Goal: Information Seeking & Learning: Find specific fact

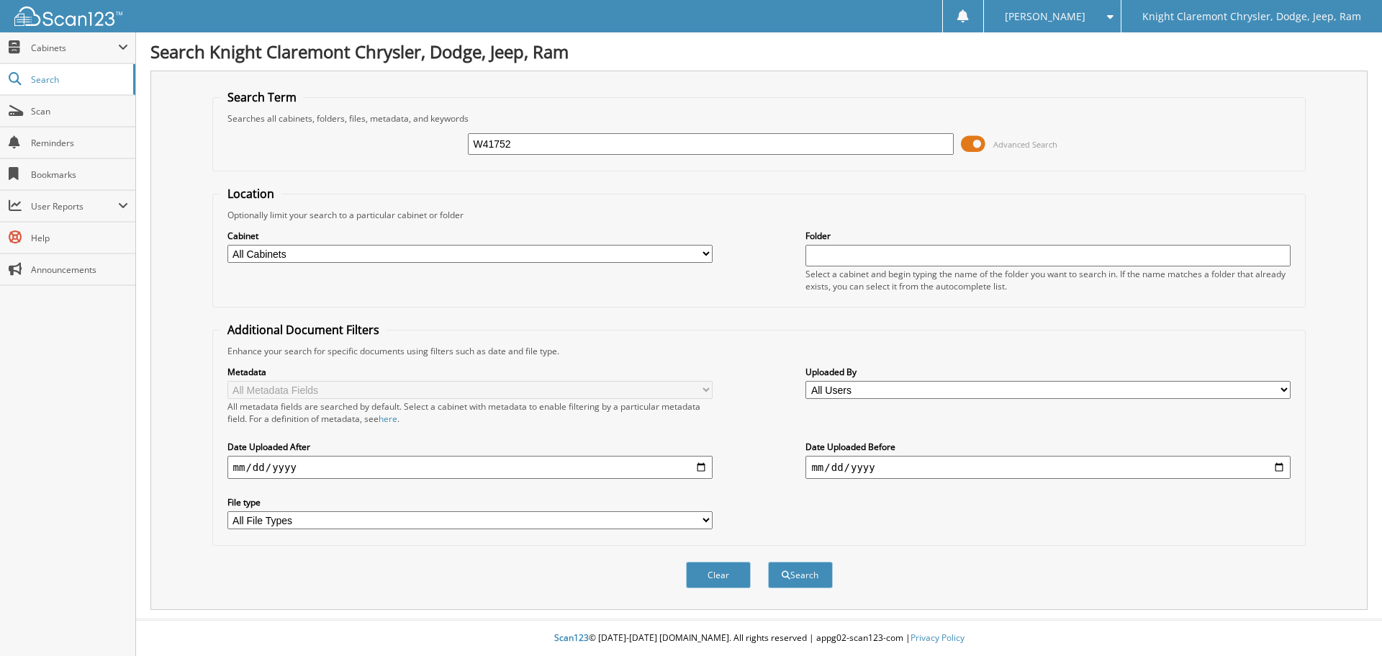
type input "W41752"
click at [768, 561] on button "Search" at bounding box center [800, 574] width 65 height 27
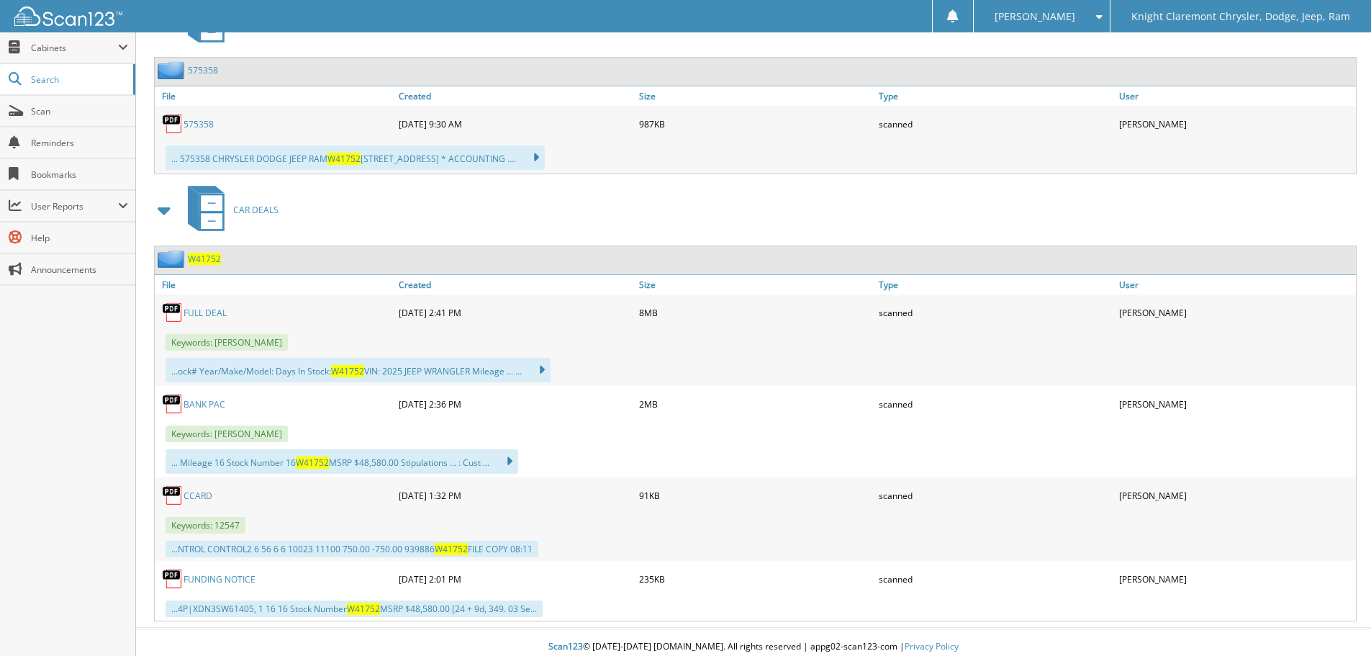
scroll to position [684, 0]
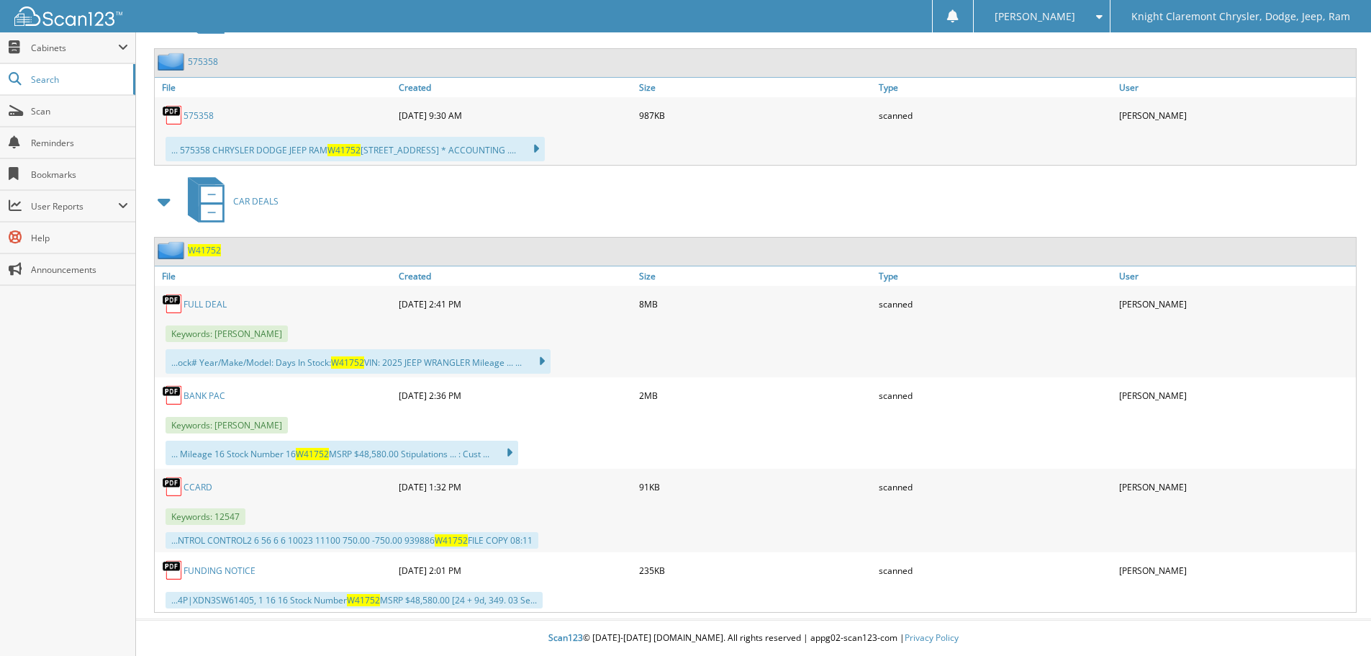
click at [204, 304] on link "FULL DEAL" at bounding box center [204, 304] width 43 height 12
click at [209, 305] on link "FULL DEAL" at bounding box center [204, 304] width 43 height 12
click at [207, 306] on link "FULL DEAL" at bounding box center [204, 304] width 43 height 12
click at [171, 301] on img at bounding box center [173, 304] width 22 height 22
click at [209, 299] on link "FULL DEAL" at bounding box center [204, 304] width 43 height 12
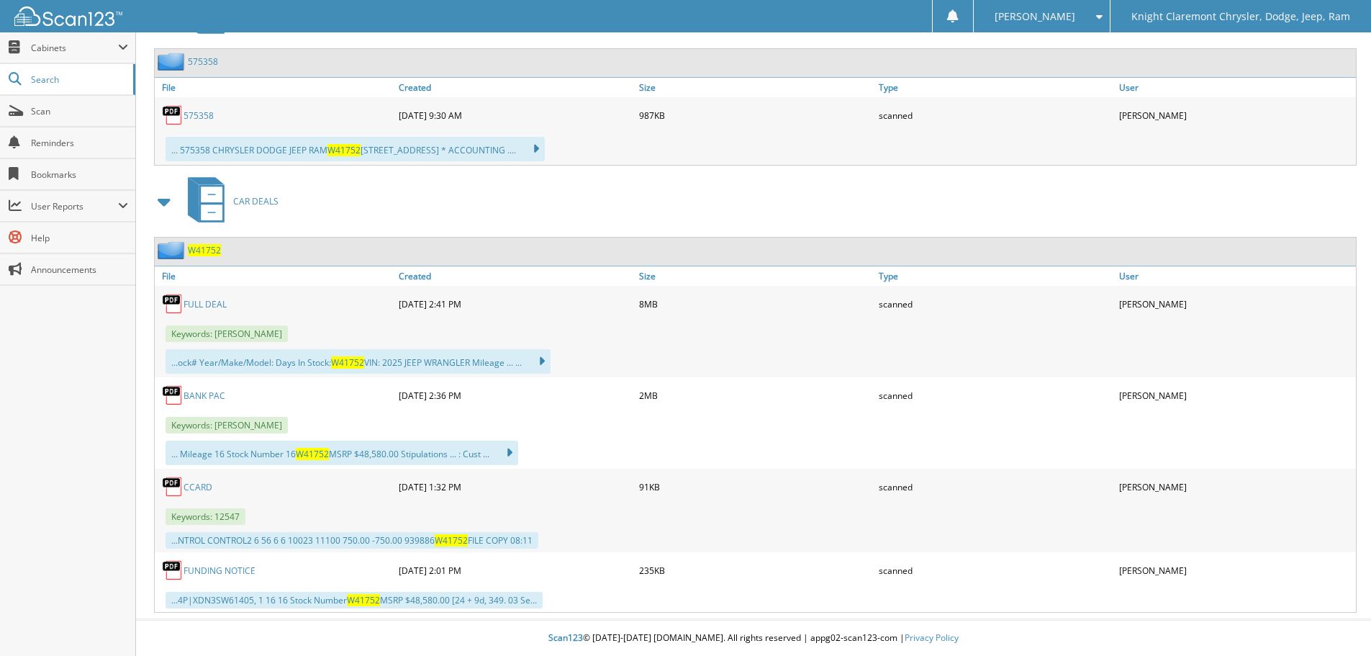
click at [204, 396] on link "BANK PAC" at bounding box center [204, 395] width 42 height 12
click at [201, 391] on link "BANK PAC" at bounding box center [204, 395] width 42 height 12
click at [203, 395] on link "BANK PAC" at bounding box center [204, 395] width 42 height 12
click at [172, 396] on img at bounding box center [173, 395] width 22 height 22
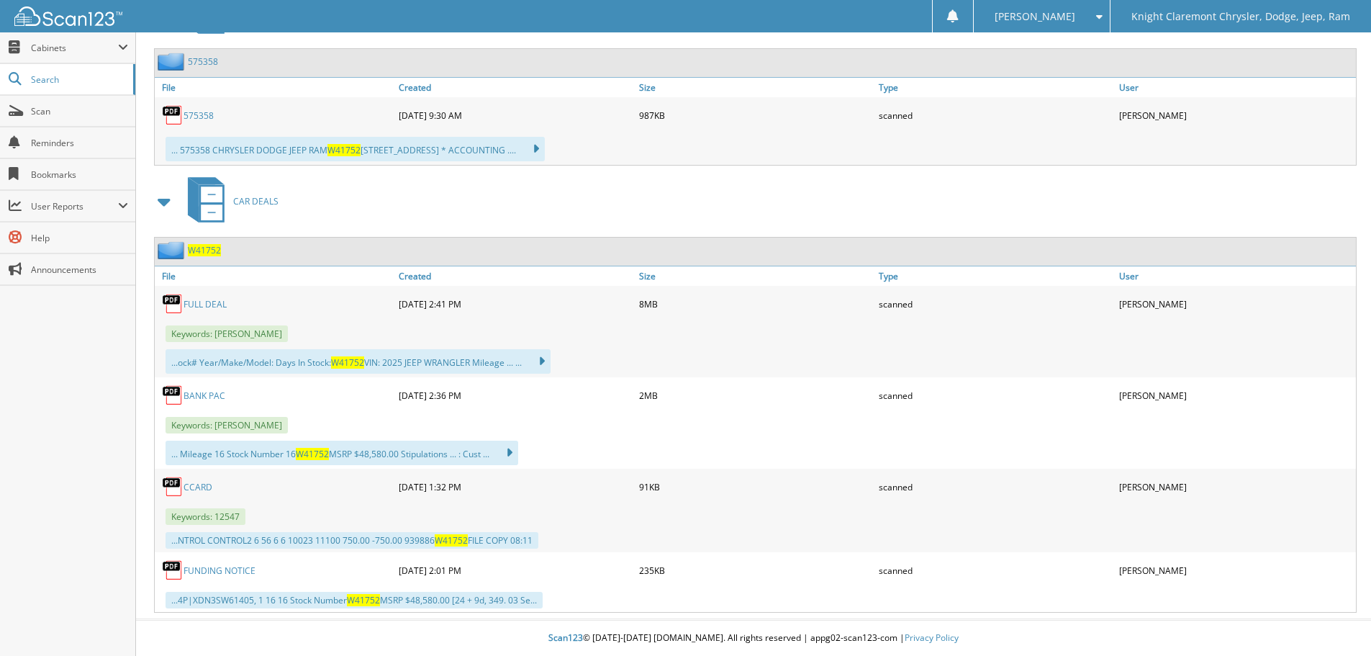
click at [194, 396] on link "BANK PAC" at bounding box center [204, 395] width 42 height 12
click at [198, 394] on link "BANK PAC" at bounding box center [204, 395] width 42 height 12
click at [198, 393] on link "BANK PAC" at bounding box center [204, 395] width 42 height 12
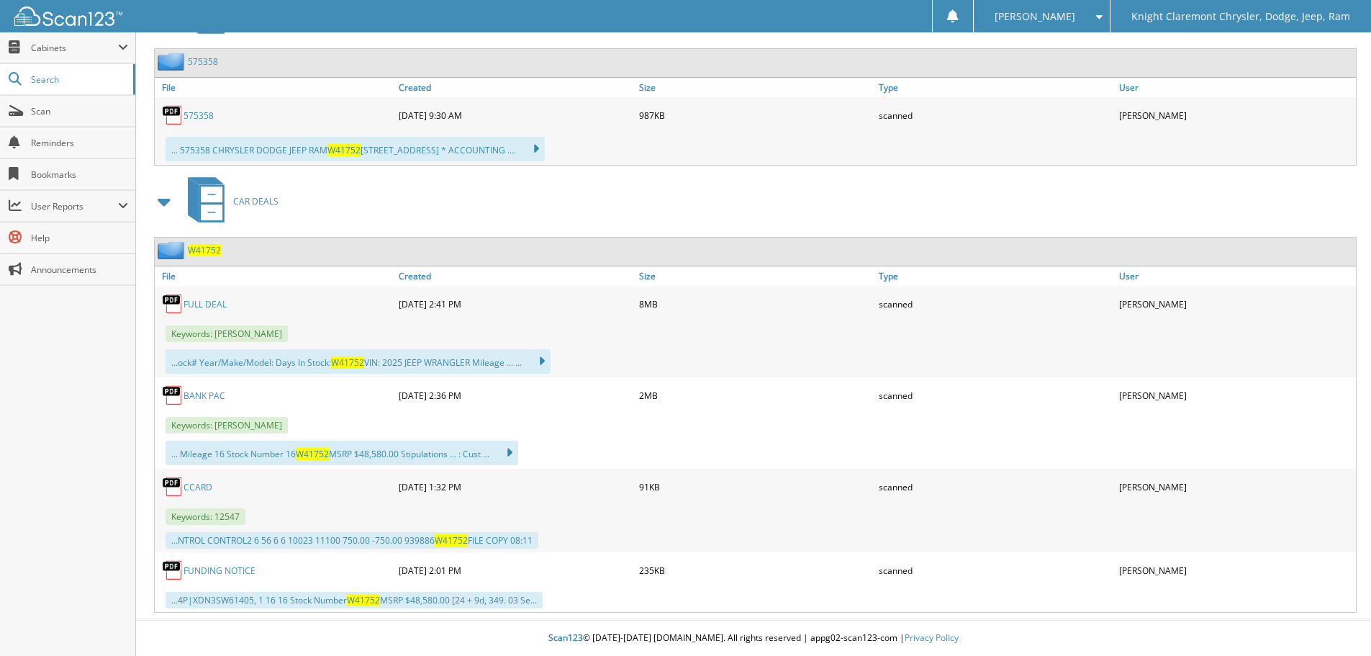
click at [198, 393] on link "BANK PAC" at bounding box center [204, 395] width 42 height 12
click at [207, 394] on link "BANK PAC" at bounding box center [204, 395] width 42 height 12
click at [207, 397] on link "BANK PAC" at bounding box center [204, 395] width 42 height 12
click at [189, 401] on div "BANK PAC" at bounding box center [275, 395] width 240 height 29
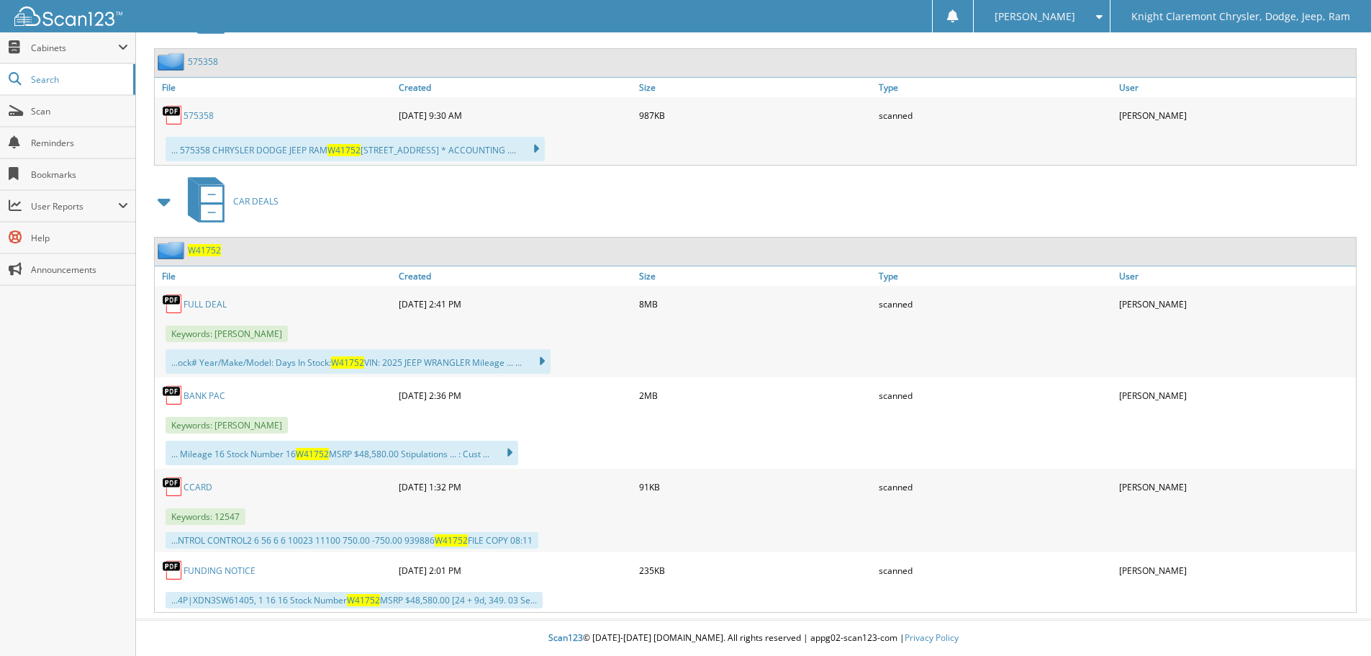
click at [199, 386] on div "BANK PAC" at bounding box center [275, 395] width 240 height 29
click at [200, 396] on link "BANK PAC" at bounding box center [204, 395] width 42 height 12
click at [194, 399] on link "BANK PAC" at bounding box center [204, 395] width 42 height 12
click at [196, 486] on link "CCARD" at bounding box center [197, 487] width 29 height 12
click at [194, 398] on link "BANK PAC" at bounding box center [204, 395] width 42 height 12
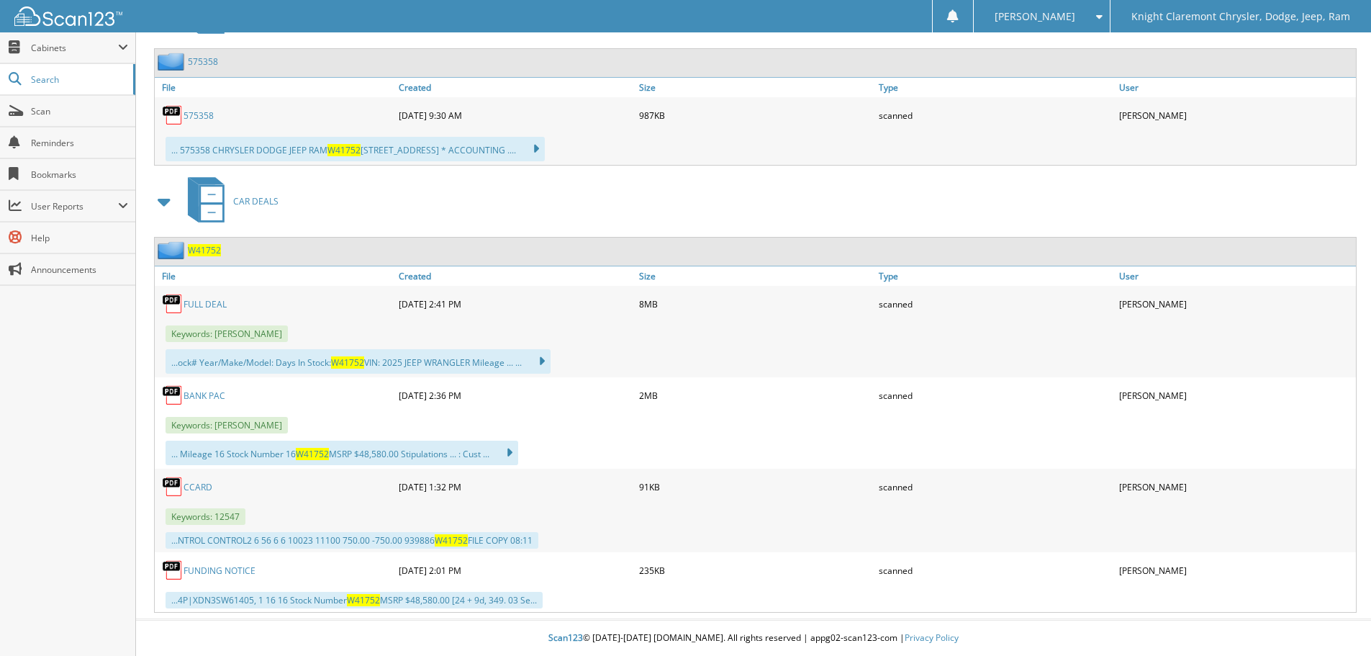
click at [204, 399] on link "BANK PAC" at bounding box center [204, 395] width 42 height 12
click at [197, 391] on link "BANK PAC" at bounding box center [204, 395] width 42 height 12
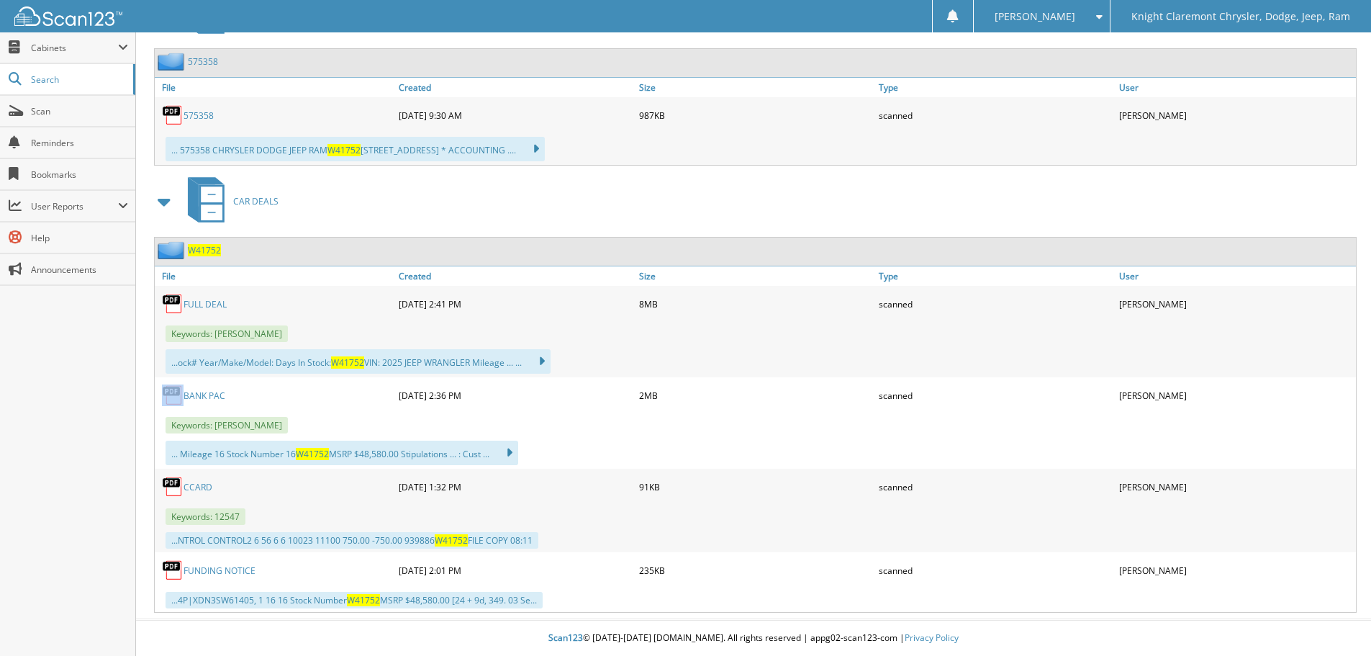
click at [163, 405] on img at bounding box center [173, 395] width 22 height 22
click at [165, 400] on img at bounding box center [173, 395] width 22 height 22
click at [173, 390] on img at bounding box center [173, 395] width 22 height 22
click at [203, 402] on div "BANK PAC" at bounding box center [275, 395] width 240 height 29
click at [201, 397] on link "BANK PAC" at bounding box center [204, 395] width 42 height 12
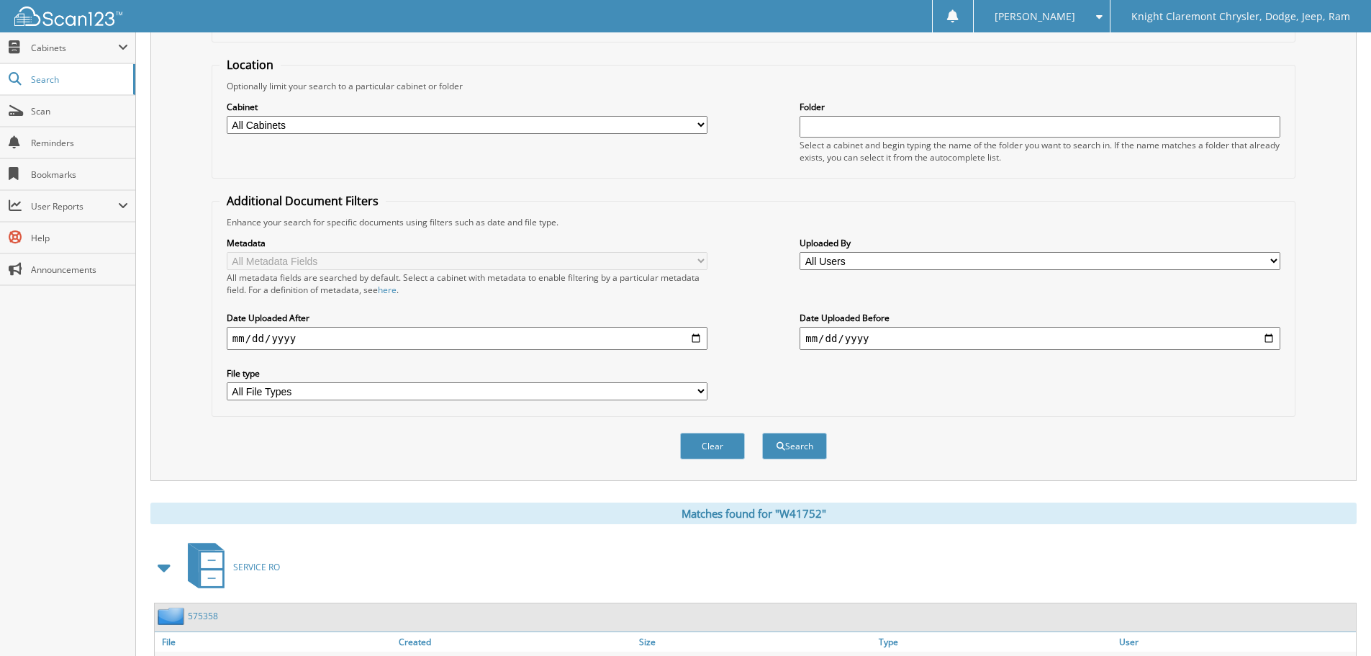
scroll to position [0, 0]
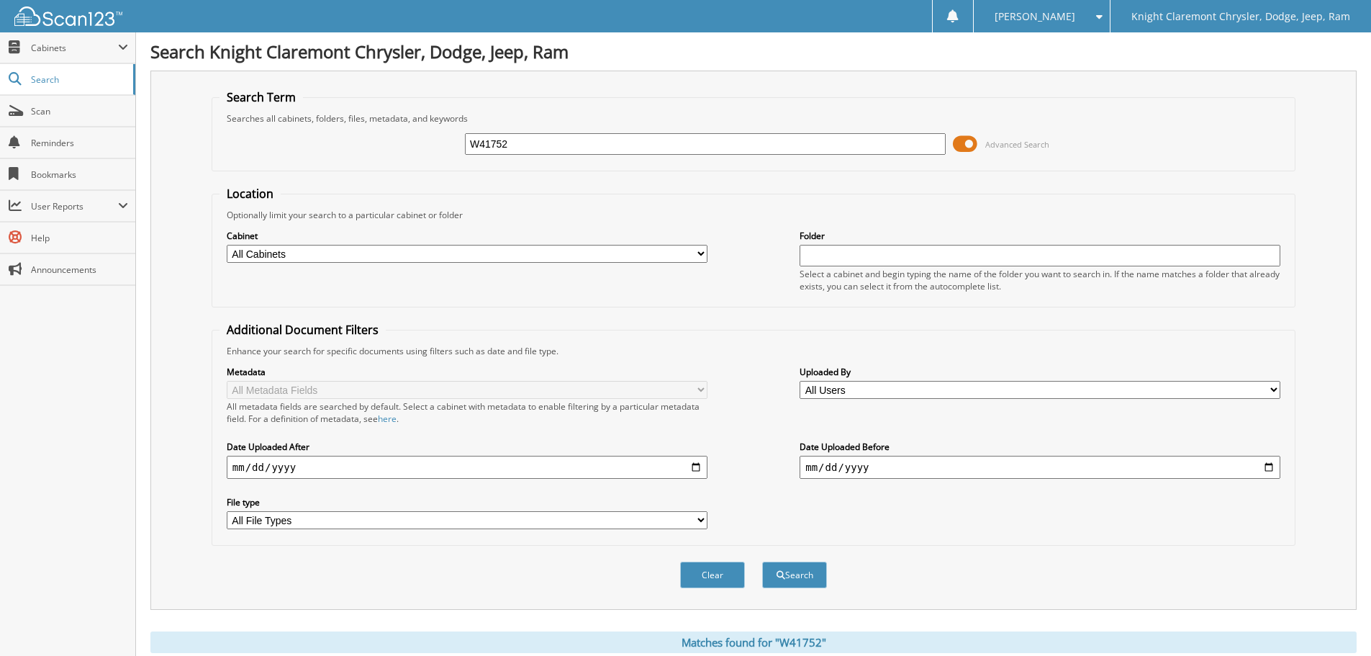
drag, startPoint x: 803, startPoint y: 143, endPoint x: 383, endPoint y: 186, distance: 422.4
click at [385, 186] on form "Search Term Searches all cabinets, folders, files, metadata, and keywords W4175…" at bounding box center [754, 346] width 1084 height 515
type input "ET3296"
click at [762, 561] on button "Search" at bounding box center [794, 574] width 65 height 27
drag, startPoint x: 516, startPoint y: 143, endPoint x: 394, endPoint y: 136, distance: 122.5
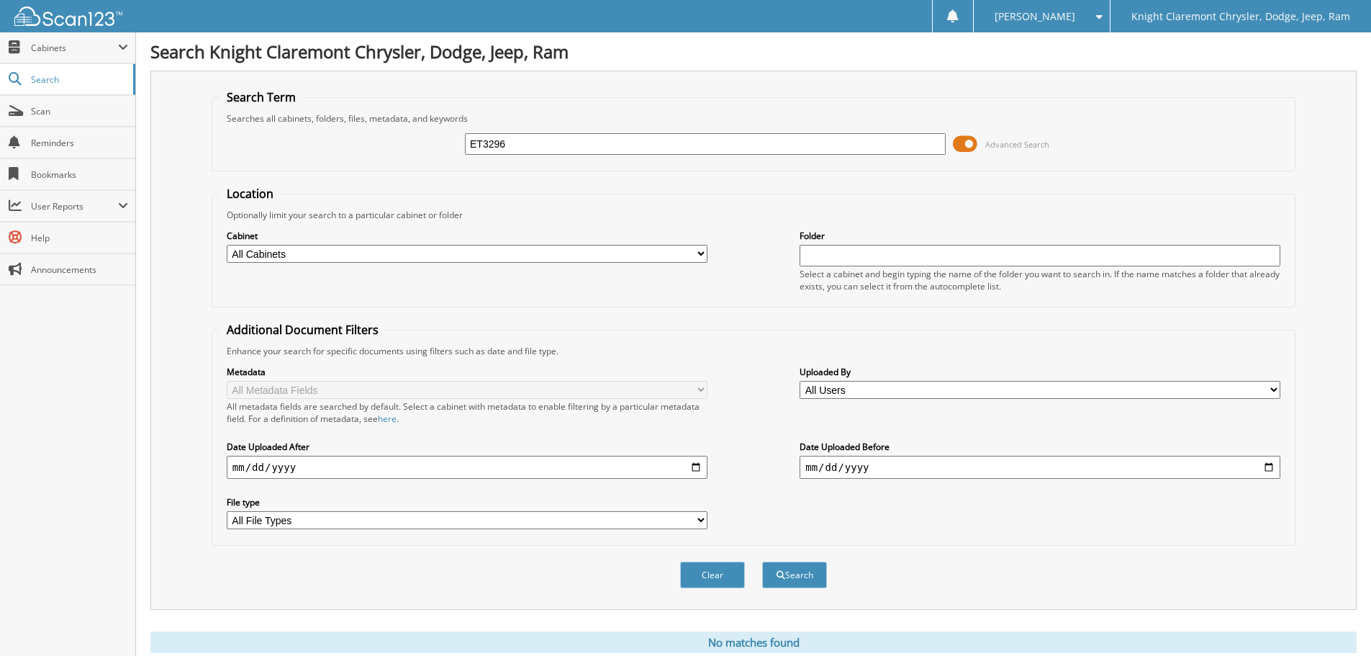
click at [394, 136] on div "ET3296 Advanced Search" at bounding box center [753, 143] width 1068 height 39
type input "NAVARRO"
click at [762, 561] on button "Search" at bounding box center [794, 574] width 65 height 27
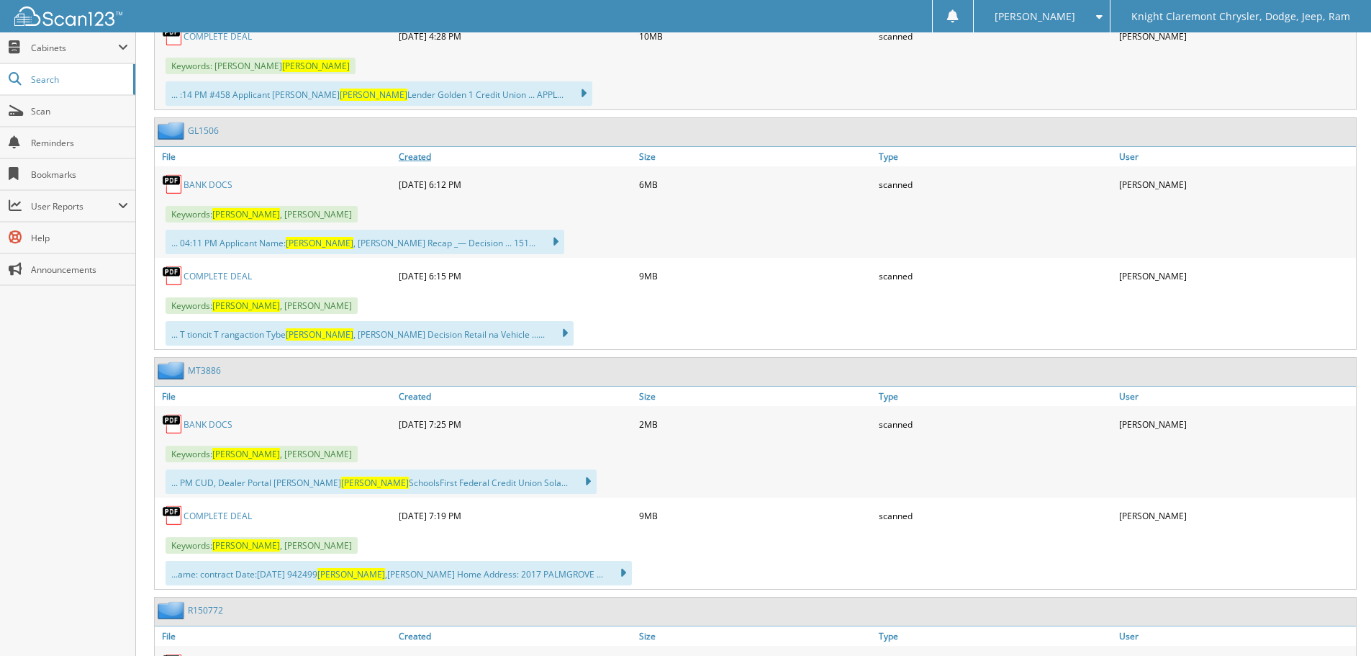
scroll to position [3094, 0]
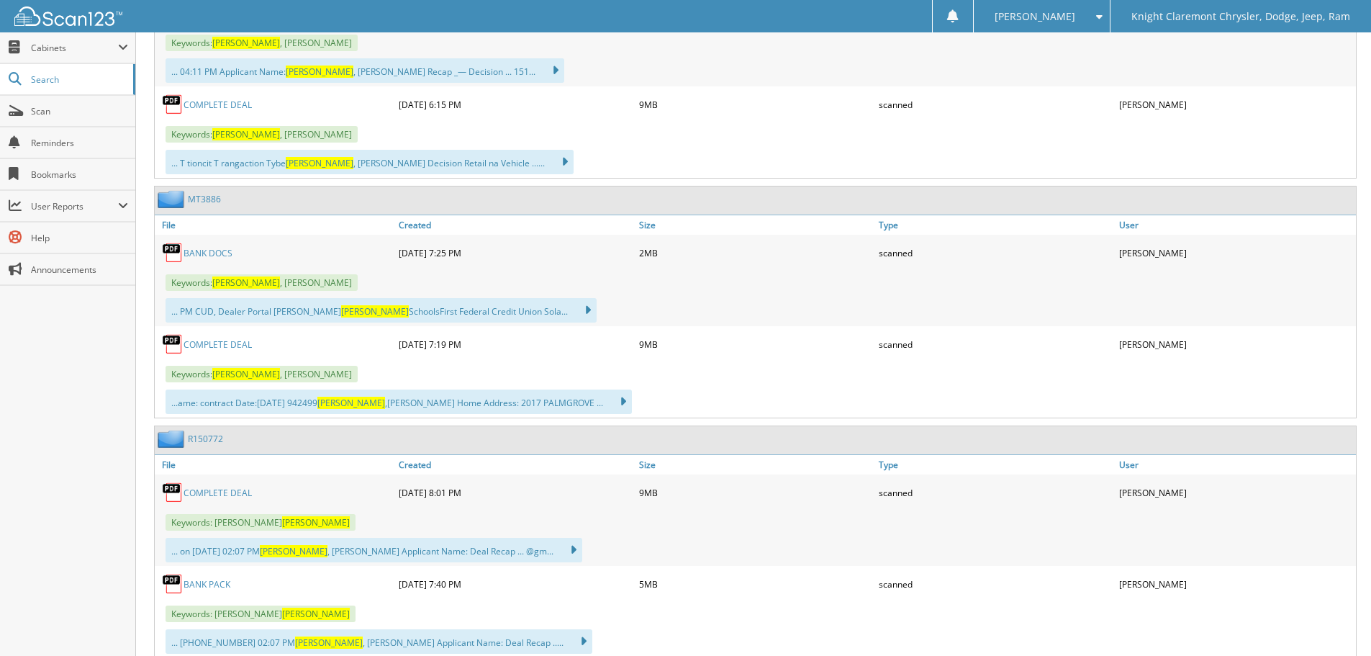
click at [203, 258] on link "BANK DOCS" at bounding box center [207, 253] width 49 height 12
